Goal: Feedback & Contribution: Submit feedback/report problem

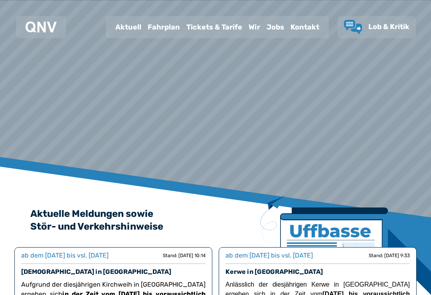
click at [162, 24] on div "Fahrplan" at bounding box center [164, 27] width 39 height 21
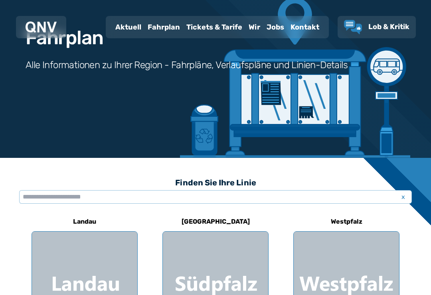
scroll to position [72, 0]
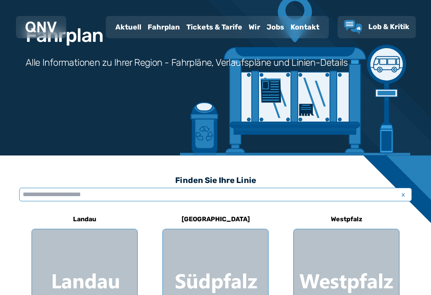
click at [184, 189] on input "text" at bounding box center [215, 195] width 393 height 14
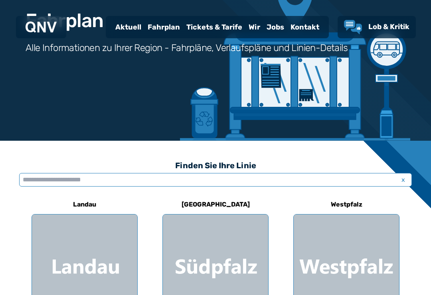
scroll to position [0, 0]
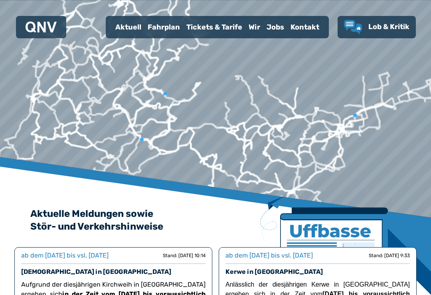
scroll to position [154, 0]
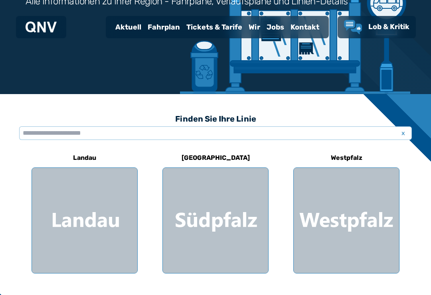
click at [347, 240] on div at bounding box center [346, 220] width 105 height 105
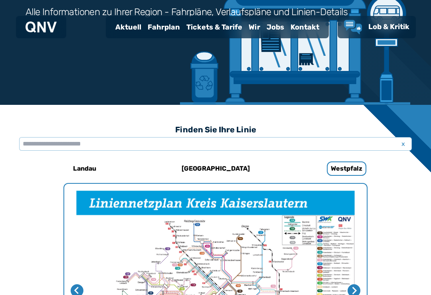
scroll to position [121, 0]
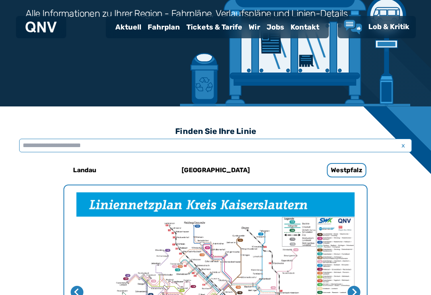
click at [193, 141] on input "text" at bounding box center [215, 146] width 393 height 14
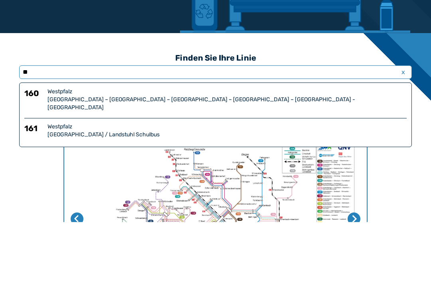
type input "***"
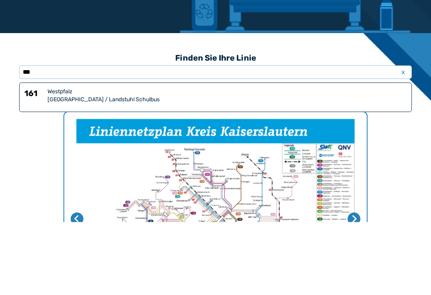
click at [234, 161] on div "Westpfalz" at bounding box center [227, 165] width 359 height 8
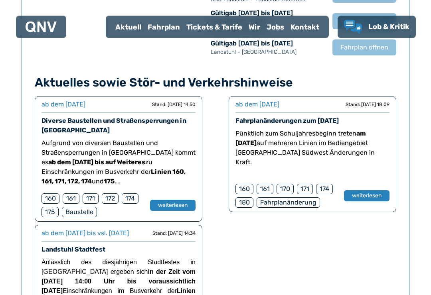
scroll to position [642, 0]
click at [191, 200] on button "weiterlesen" at bounding box center [173, 205] width 46 height 11
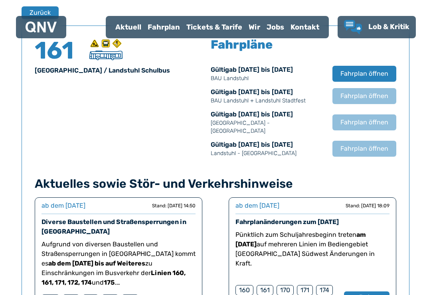
scroll to position [526, 0]
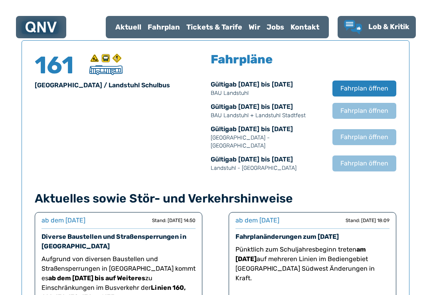
click at [287, 165] on p "Landstuhl - [GEOGRAPHIC_DATA]" at bounding box center [268, 169] width 114 height 8
click at [352, 159] on span "Fahrplan öffnen" at bounding box center [365, 164] width 48 height 10
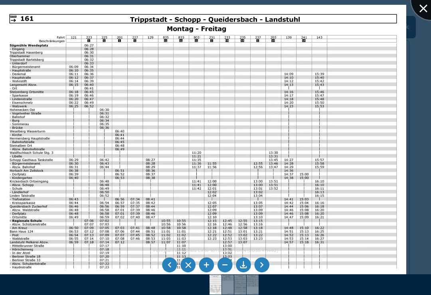
click at [419, 15] on div at bounding box center [431, 0] width 40 height 40
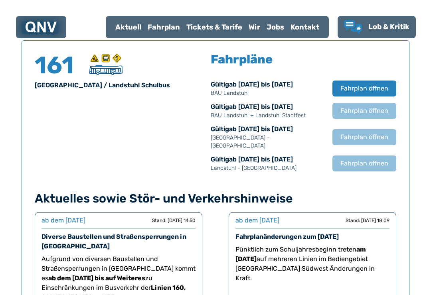
click at [370, 85] on span "Fahrplan öffnen" at bounding box center [365, 89] width 48 height 10
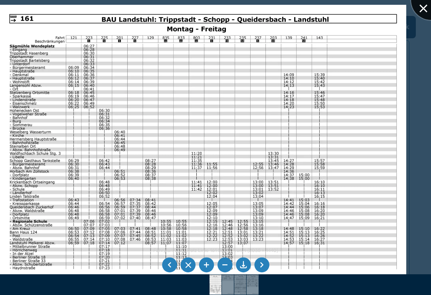
click at [430, 9] on div at bounding box center [431, 0] width 40 height 40
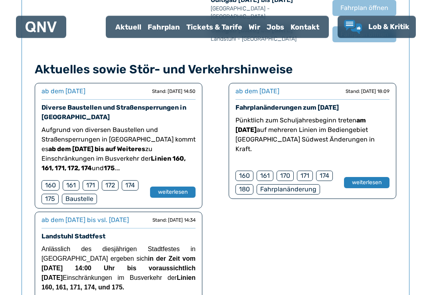
scroll to position [656, 0]
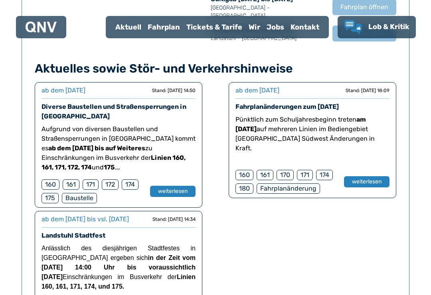
click at [353, 179] on button "weiterlesen" at bounding box center [367, 181] width 46 height 11
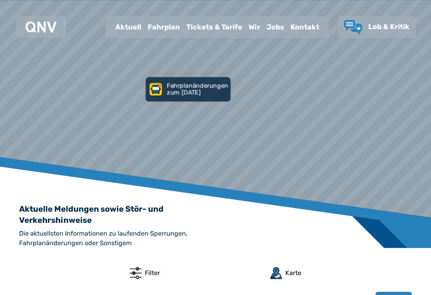
click at [376, 24] on span "Lob & Kritik" at bounding box center [389, 26] width 41 height 9
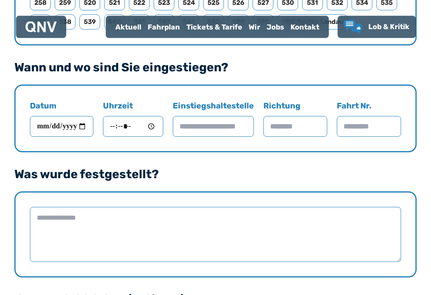
scroll to position [546, 0]
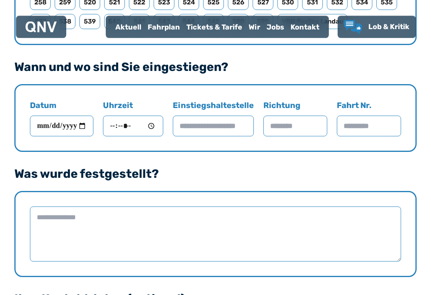
click at [243, 222] on textarea at bounding box center [215, 234] width 371 height 55
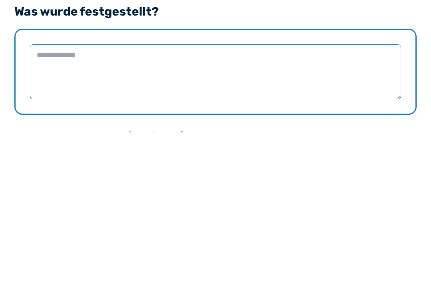
scroll to position [568, 0]
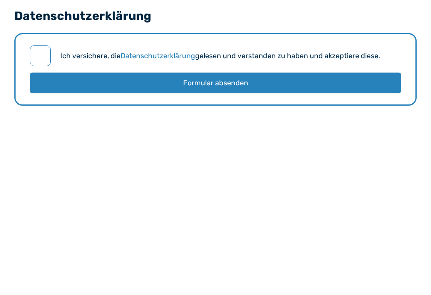
type textarea "**********"
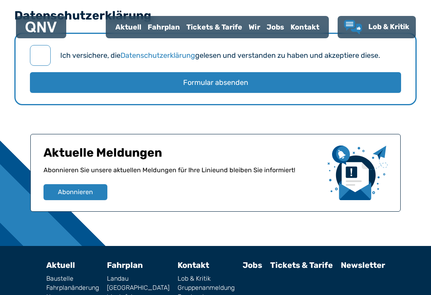
click at [199, 88] on button "Formular absenden" at bounding box center [215, 82] width 371 height 21
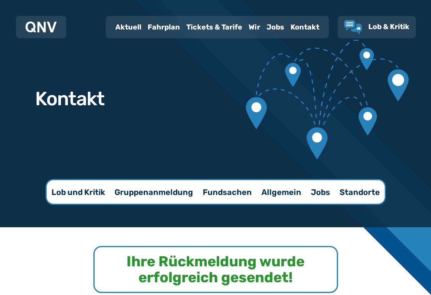
click at [393, 25] on span "Lob & Kritik" at bounding box center [389, 26] width 41 height 9
